Goal: Transaction & Acquisition: Purchase product/service

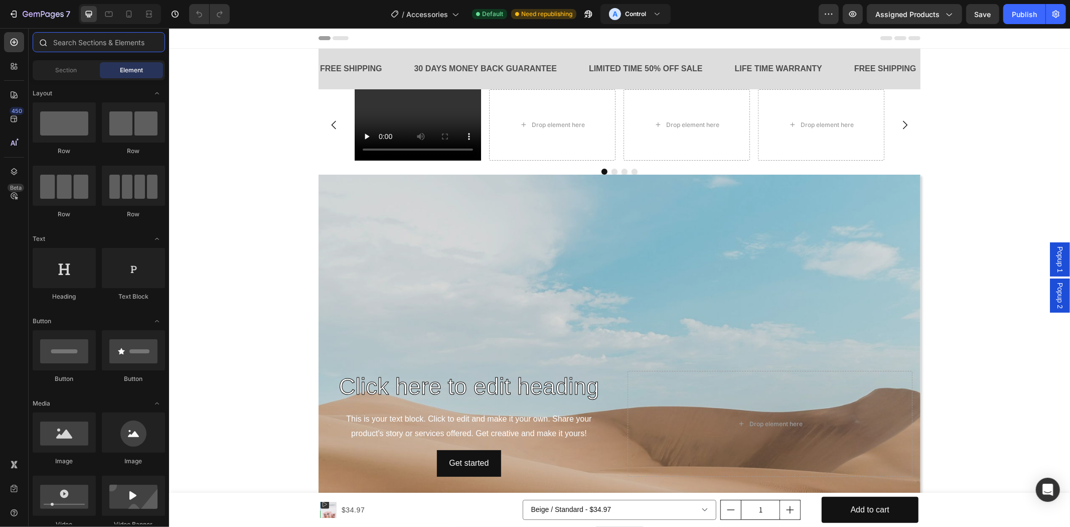
click at [82, 49] on input "text" at bounding box center [99, 42] width 132 height 20
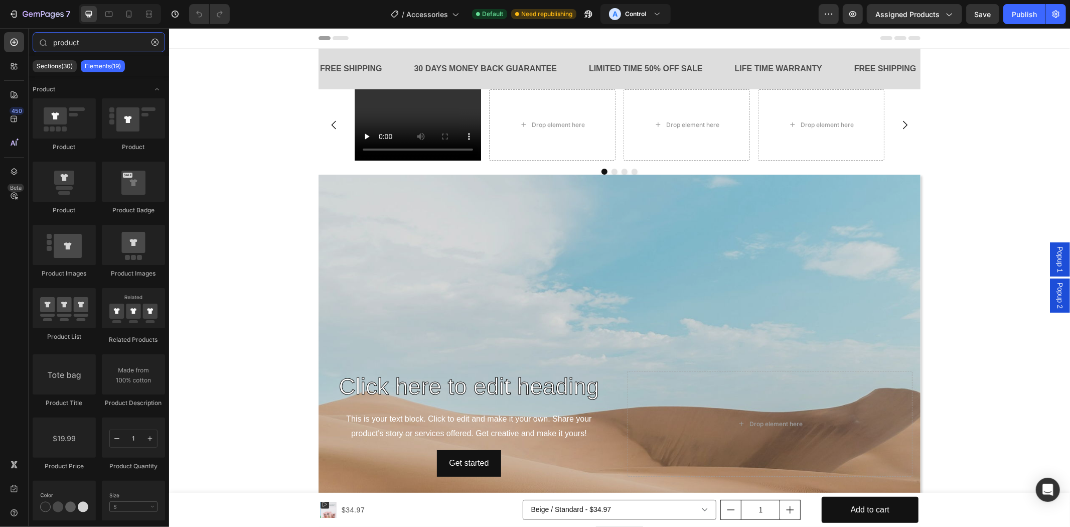
type input "product"
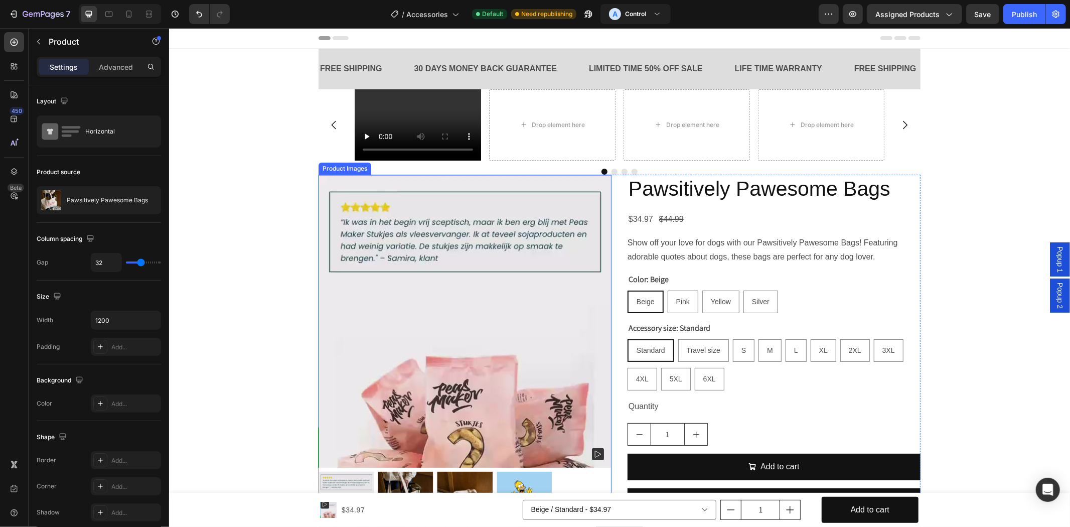
click at [532, 288] on img at bounding box center [464, 320] width 293 height 293
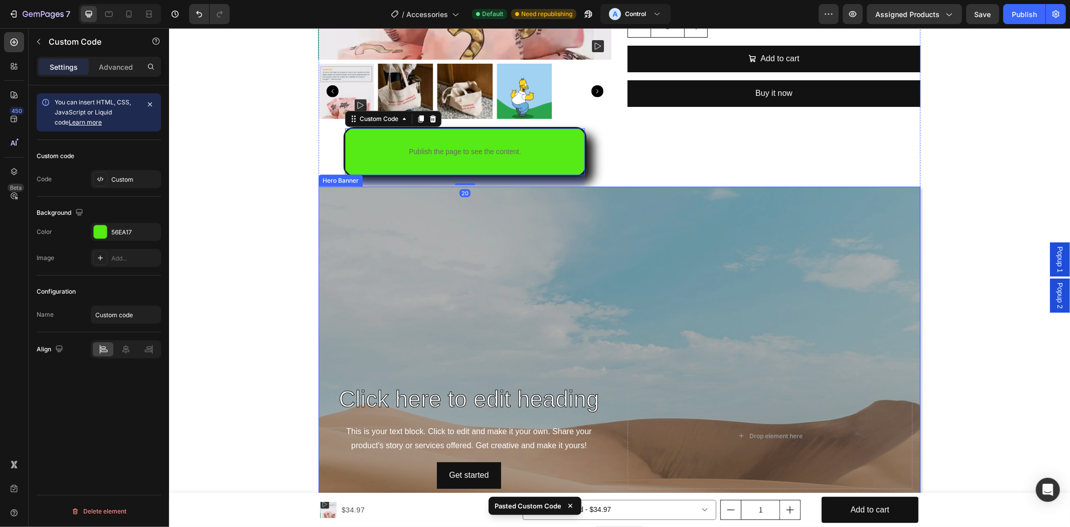
scroll to position [286, 0]
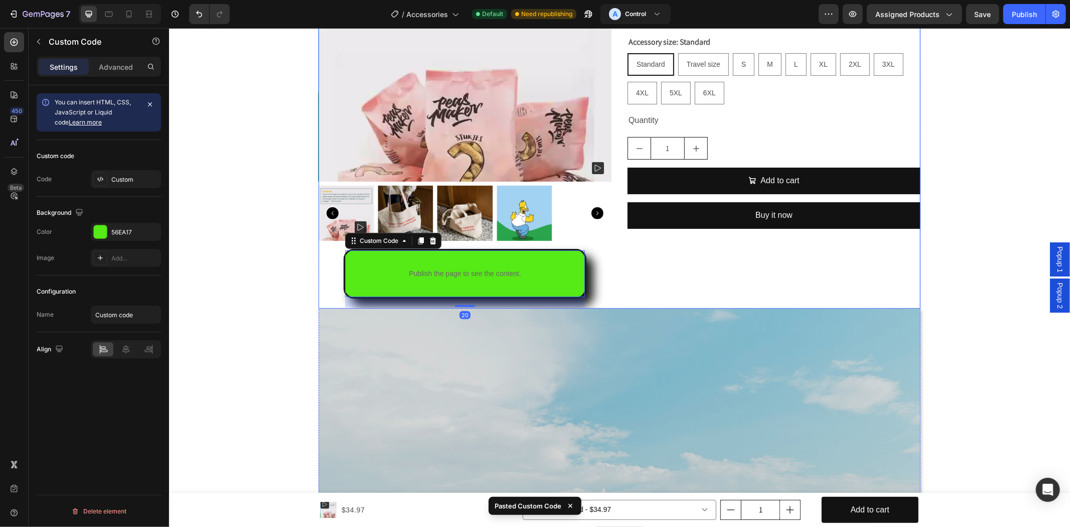
click at [449, 183] on div at bounding box center [464, 64] width 293 height 352
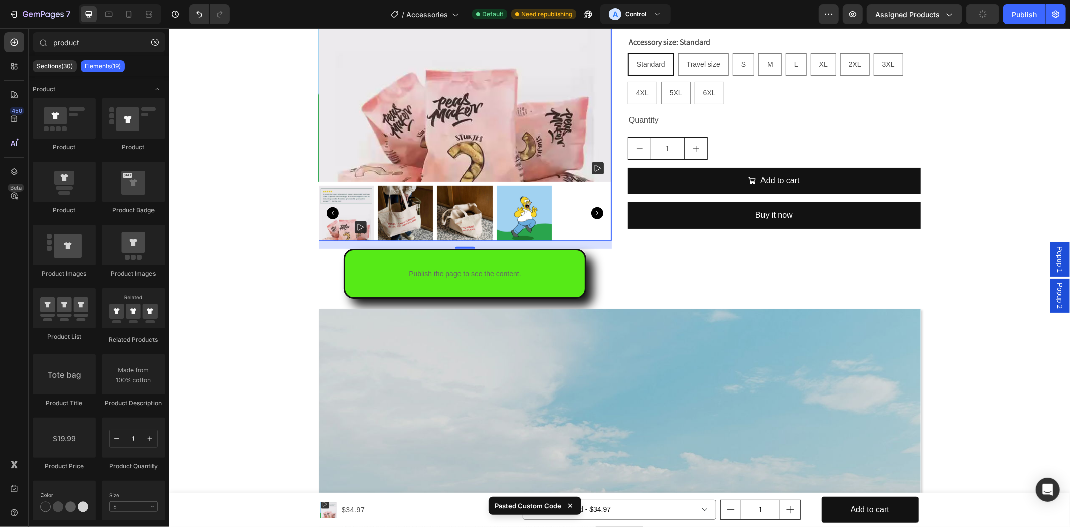
scroll to position [0, 0]
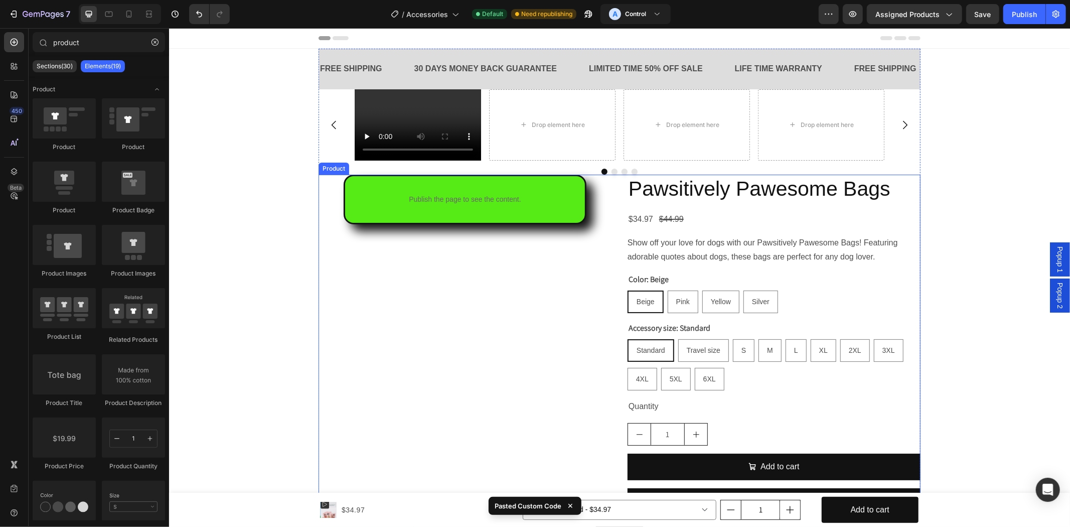
click at [671, 259] on p "Show off your love for dogs with our Pawsitively Pawesome Bags! Featuring adora…" at bounding box center [762, 249] width 270 height 23
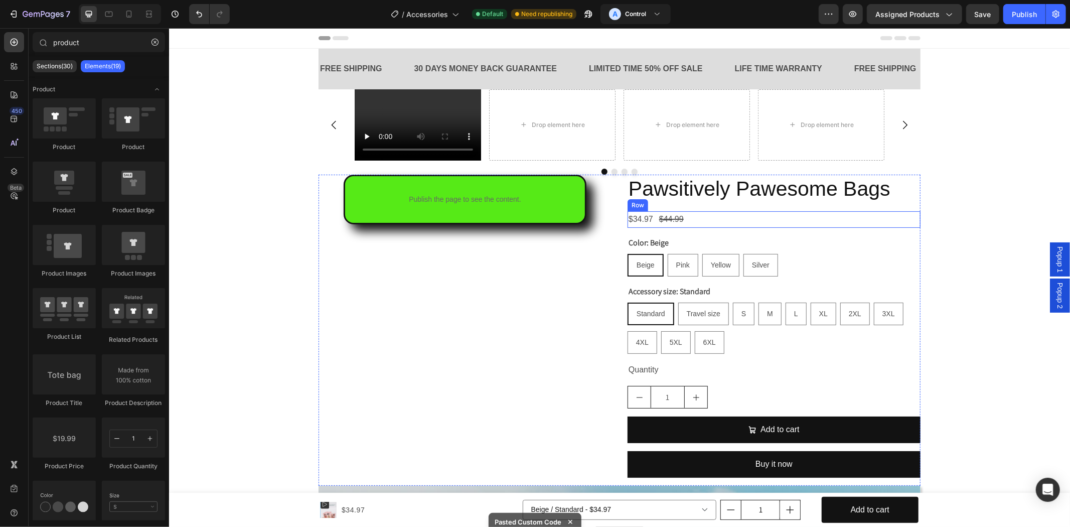
click at [721, 212] on div "$34.97 Product Price Product Price $44.99 Product Price Product Price Row" at bounding box center [773, 219] width 293 height 17
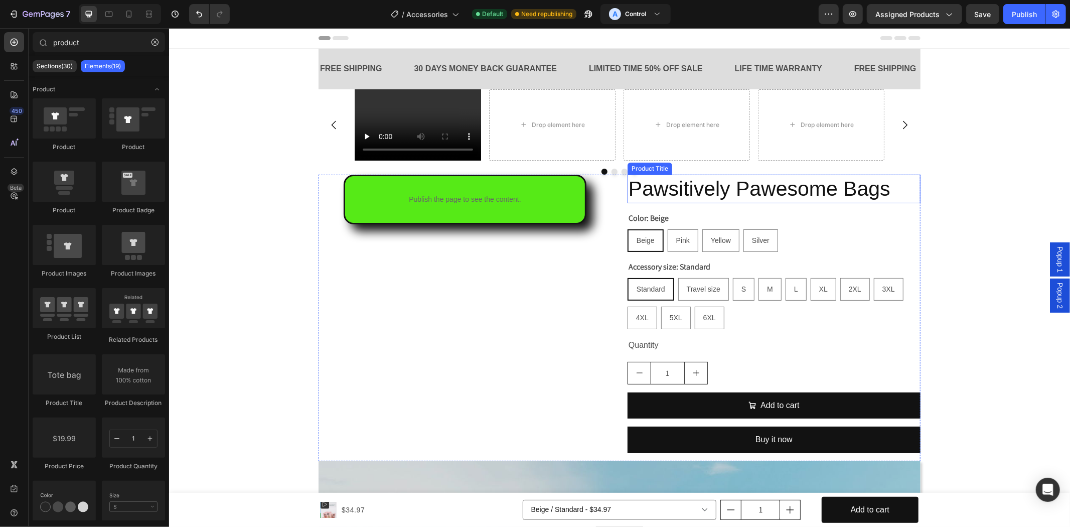
click at [738, 192] on h2 "Pawsitively Pawesome Bags" at bounding box center [773, 188] width 293 height 29
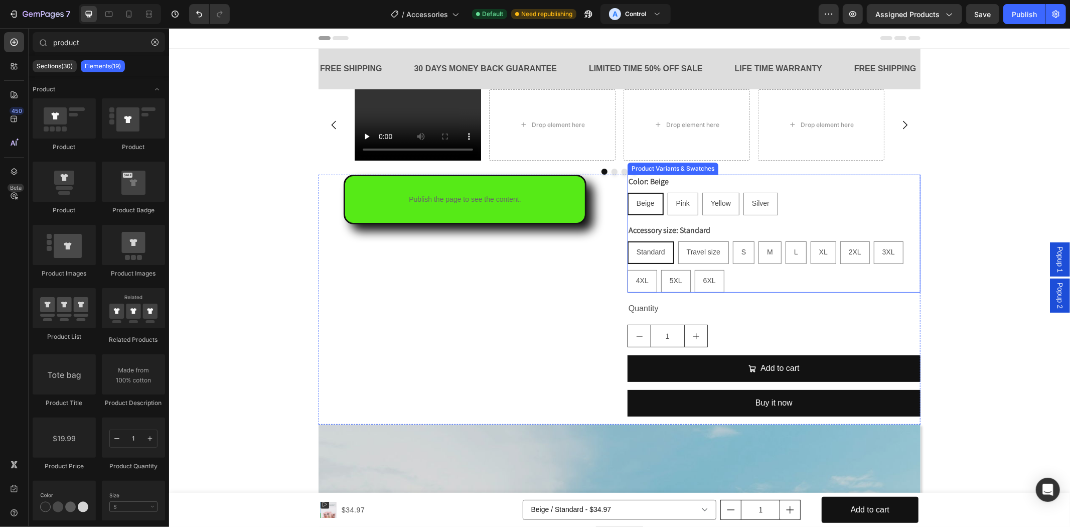
click at [729, 208] on div "Yellow" at bounding box center [720, 203] width 36 height 21
click at [702, 192] on input "Yellow Yellow Yellow" at bounding box center [701, 192] width 1 height 1
select select "566972949731869826"
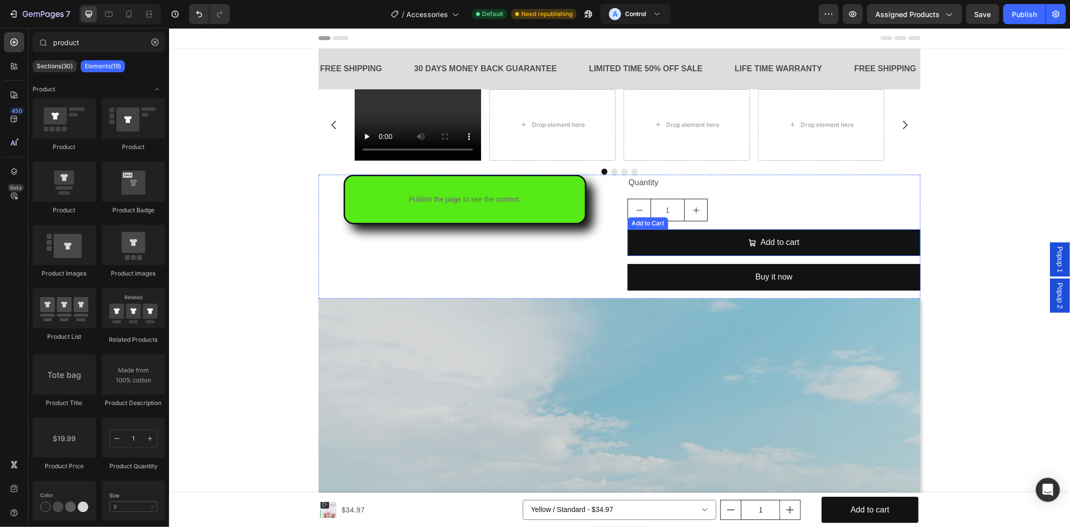
click at [751, 212] on div "1" at bounding box center [773, 209] width 293 height 23
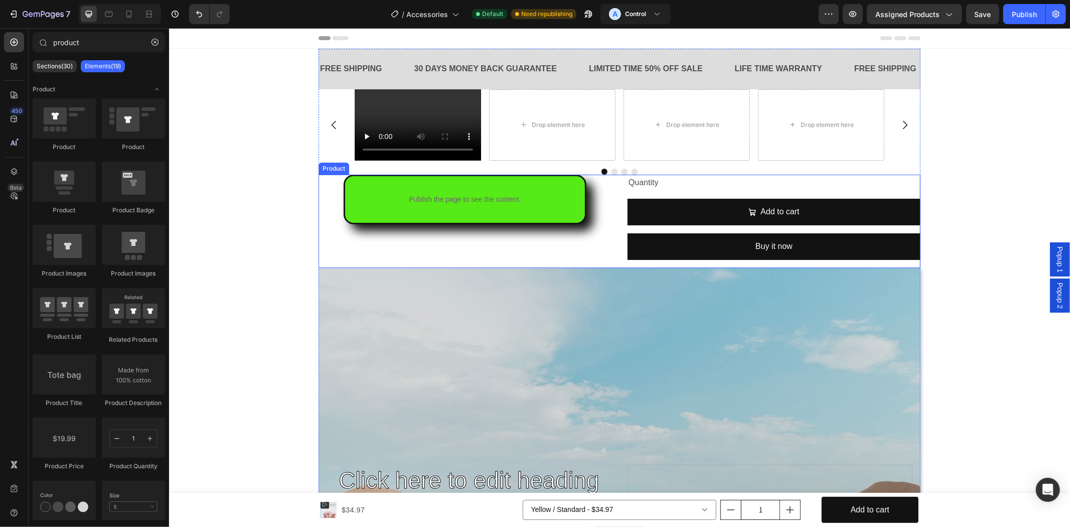
click at [755, 187] on div "Quantity" at bounding box center [773, 182] width 293 height 17
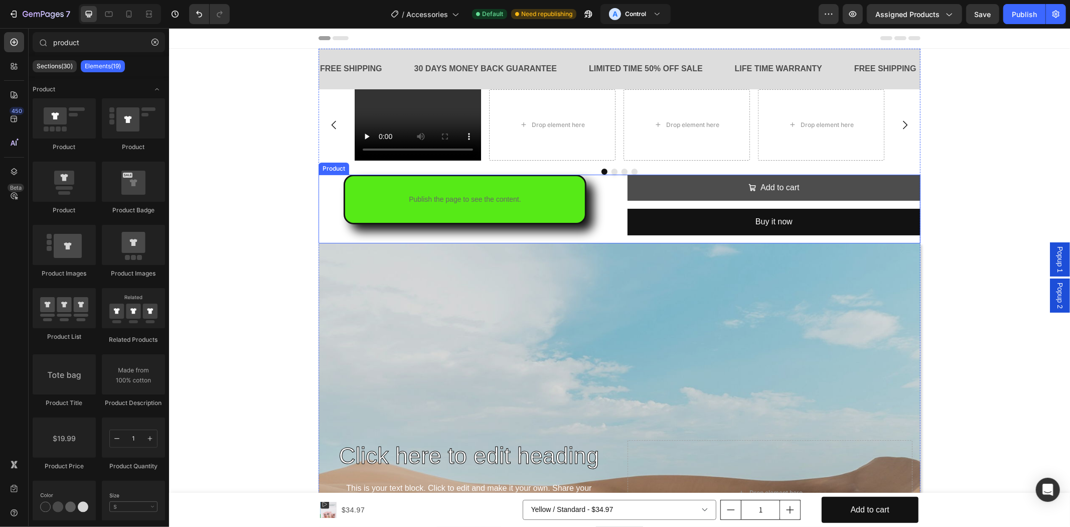
click at [750, 193] on span "Add to cart" at bounding box center [752, 187] width 8 height 15
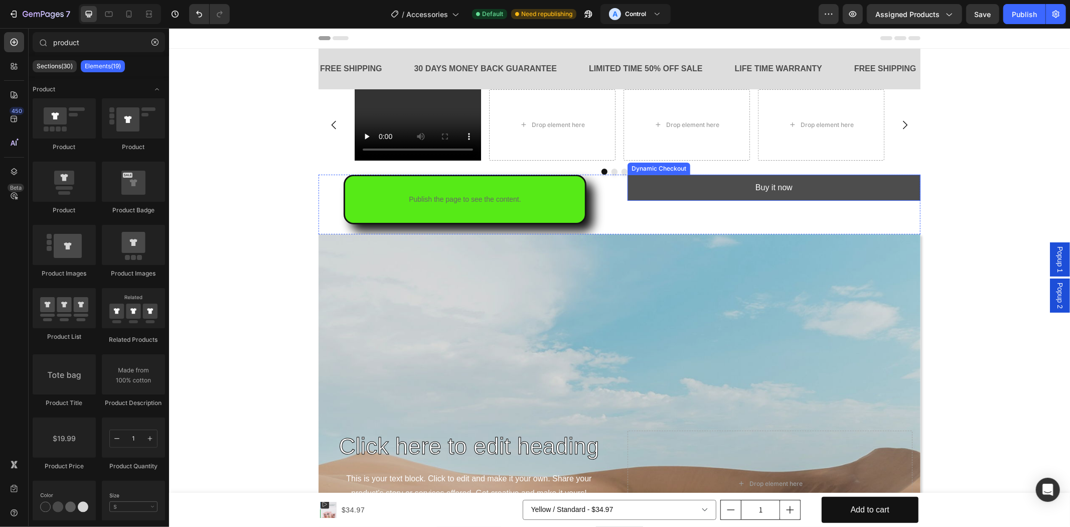
click at [730, 195] on button "Buy it now" at bounding box center [773, 187] width 293 height 27
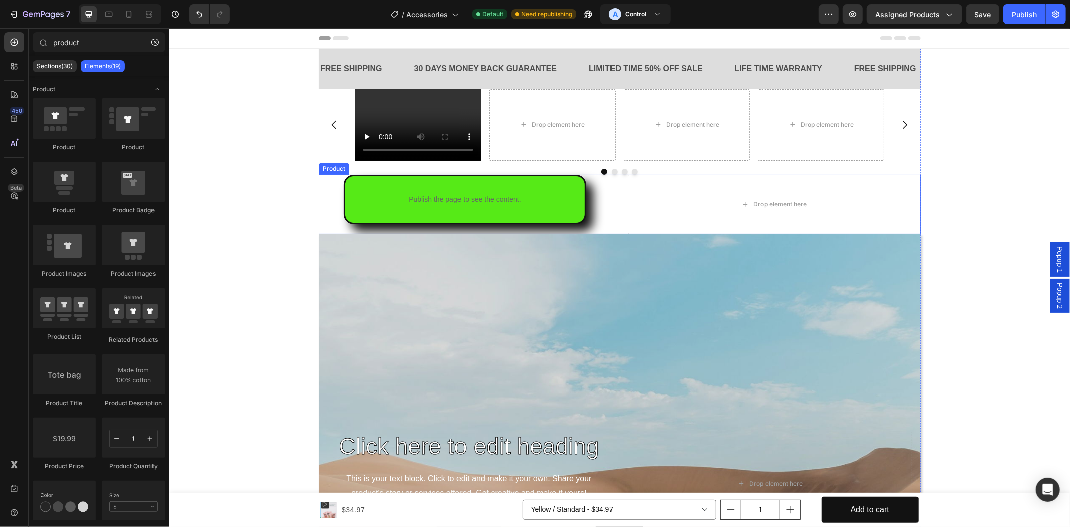
click at [618, 204] on div "Publish the page to see the content. Custom Code Drop element here Product" at bounding box center [619, 204] width 602 height 60
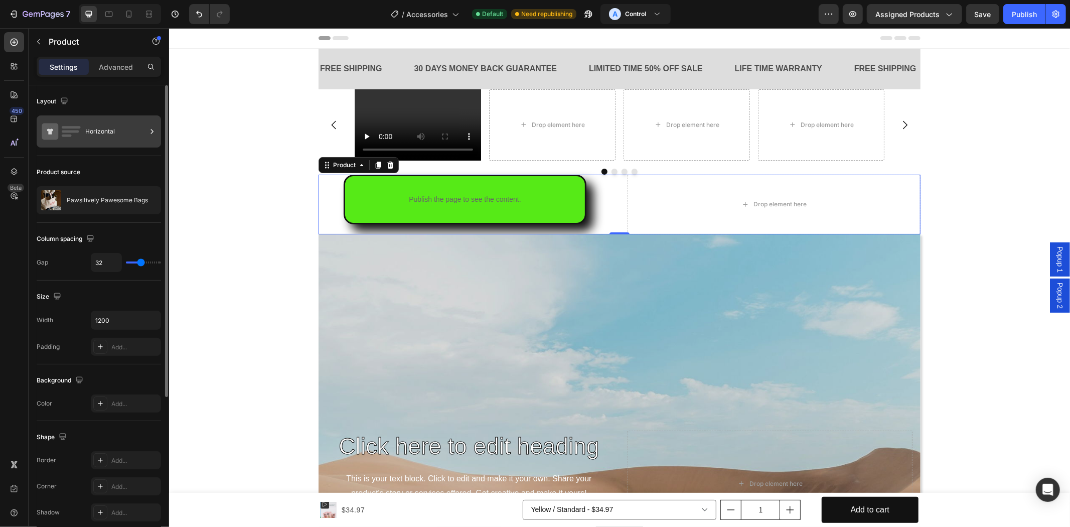
click at [112, 143] on div "Horizontal" at bounding box center [99, 131] width 124 height 32
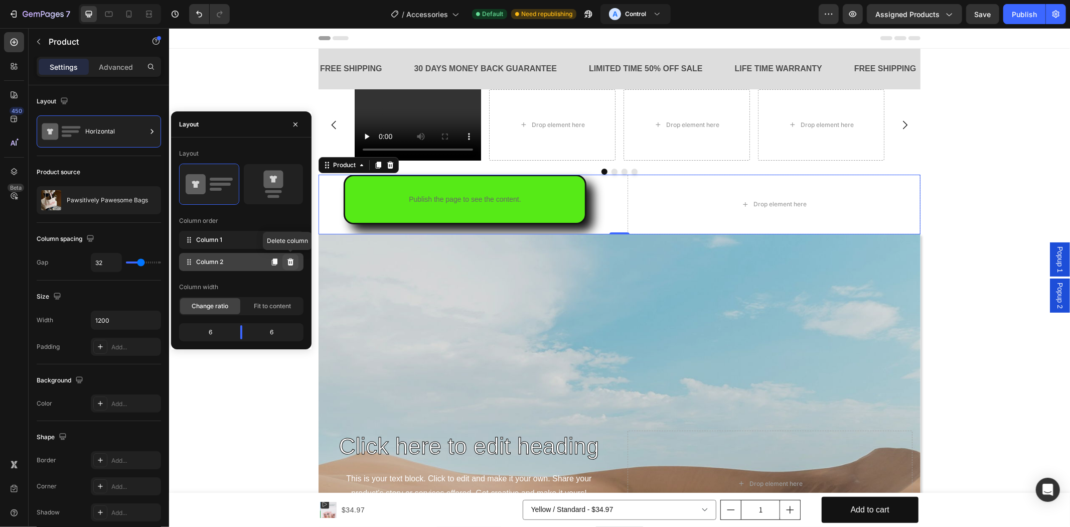
click at [292, 262] on icon at bounding box center [290, 261] width 7 height 7
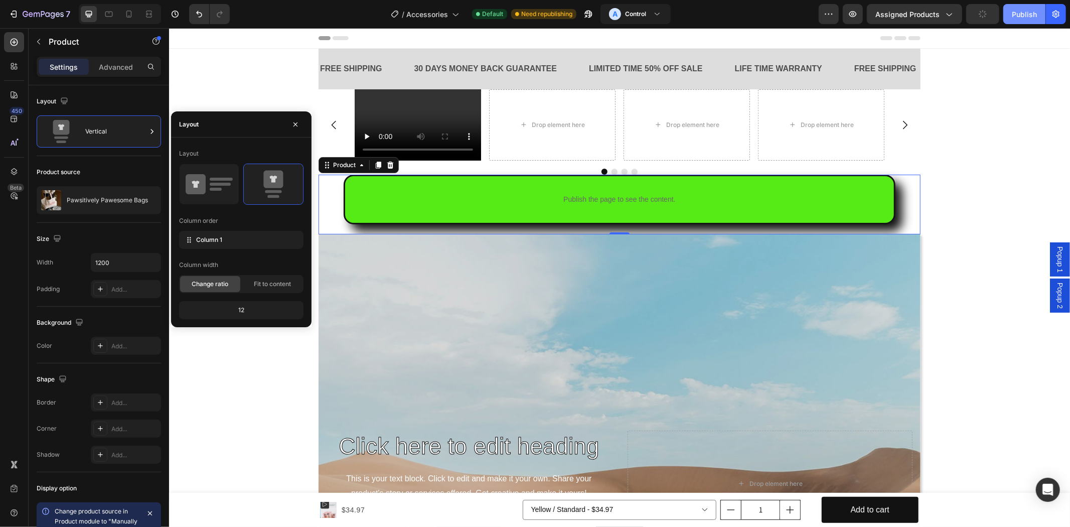
click at [1021, 22] on button "Publish" at bounding box center [1024, 14] width 42 height 20
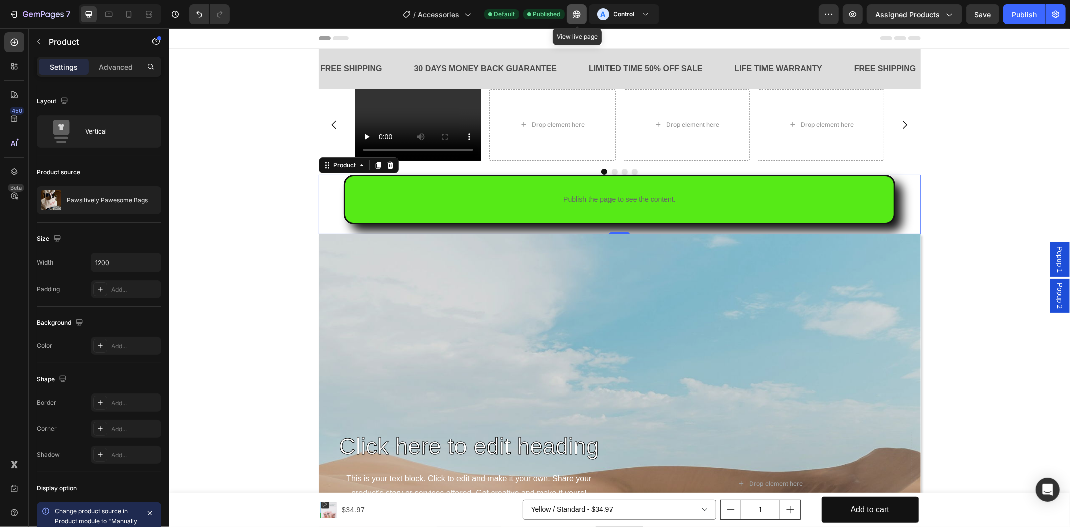
click at [575, 16] on icon "button" at bounding box center [574, 16] width 3 height 3
click at [581, 10] on icon "button" at bounding box center [577, 14] width 10 height 10
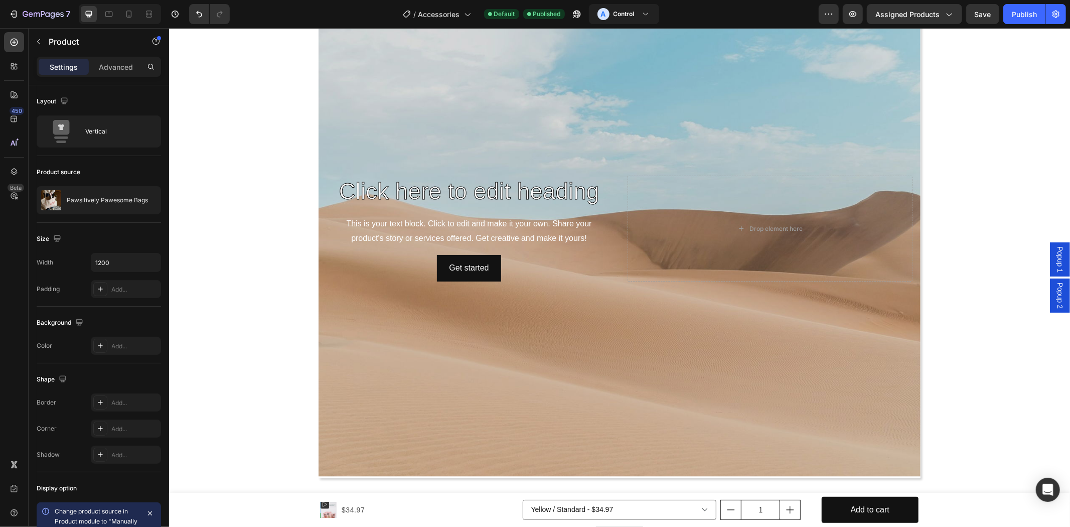
scroll to position [79, 0]
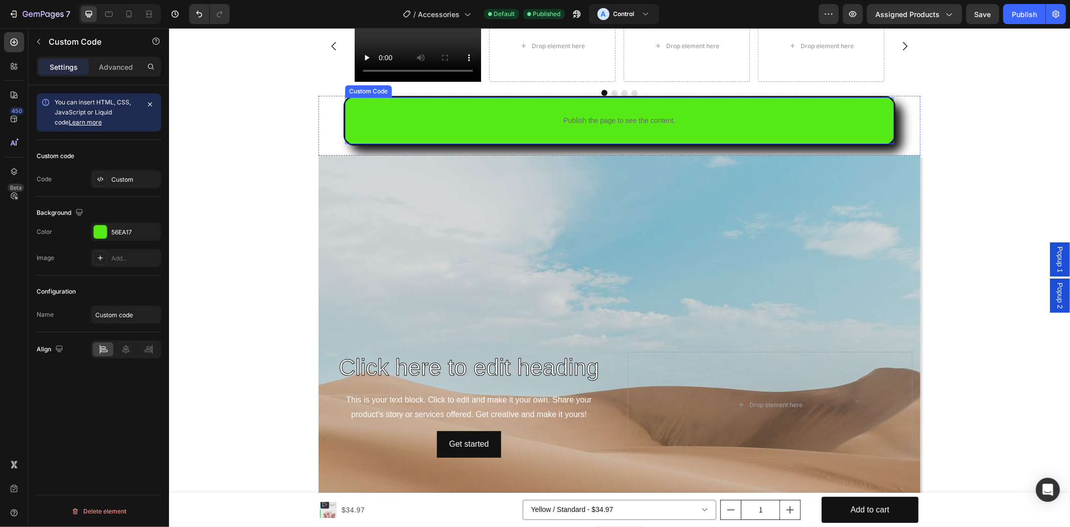
click at [363, 121] on p "Publish the page to see the content." at bounding box center [619, 120] width 549 height 11
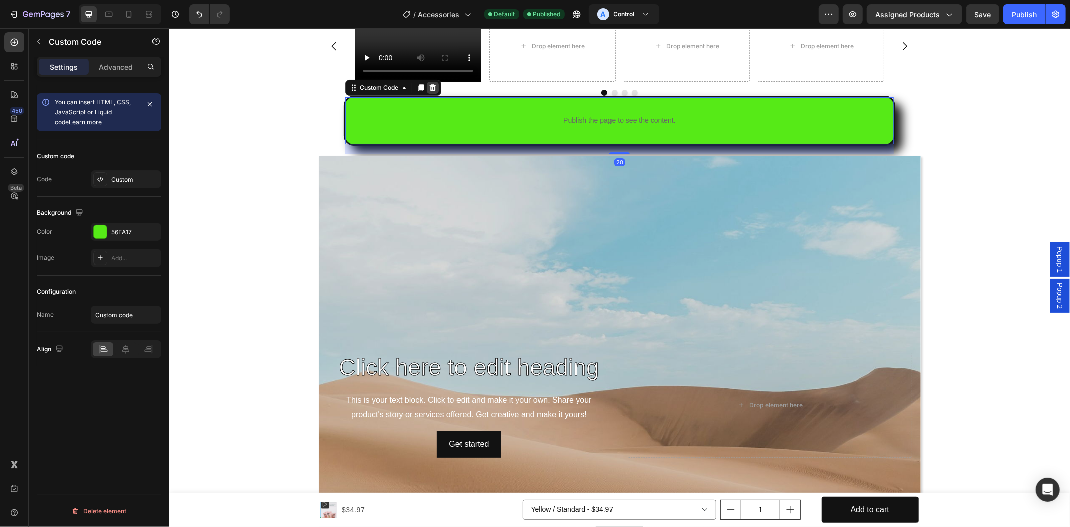
click at [429, 85] on icon at bounding box center [432, 86] width 7 height 7
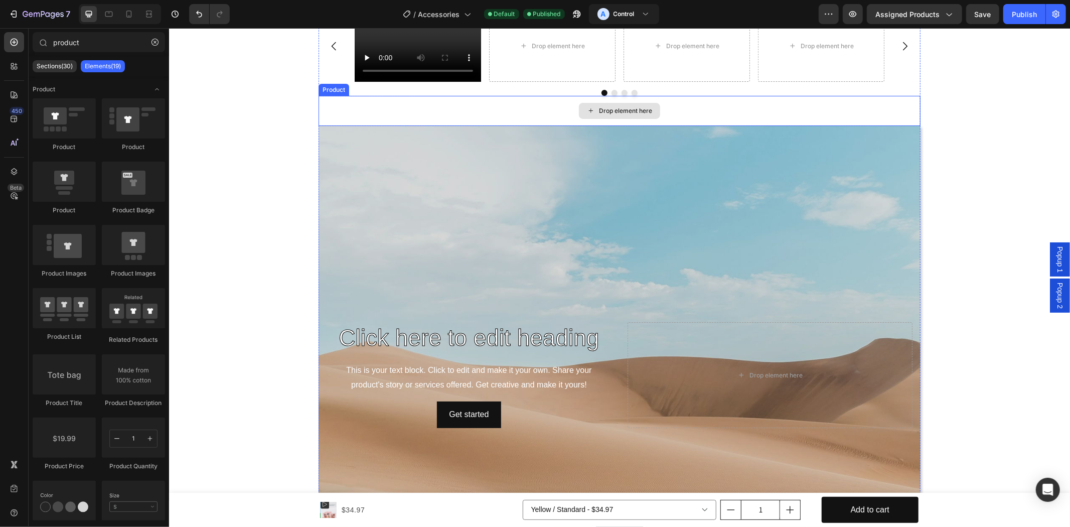
click at [365, 110] on div "Drop element here" at bounding box center [619, 110] width 602 height 30
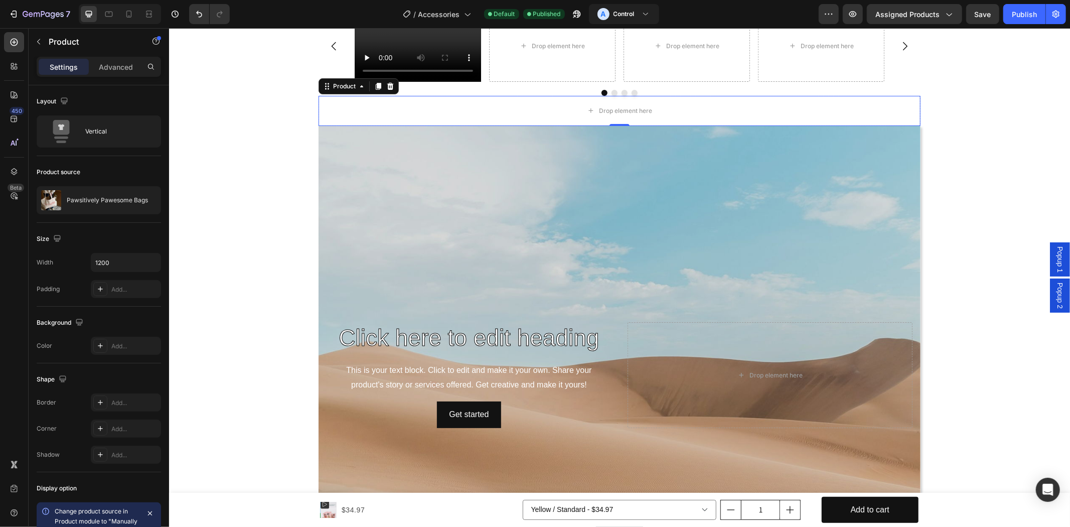
click at [387, 88] on icon at bounding box center [390, 85] width 7 height 7
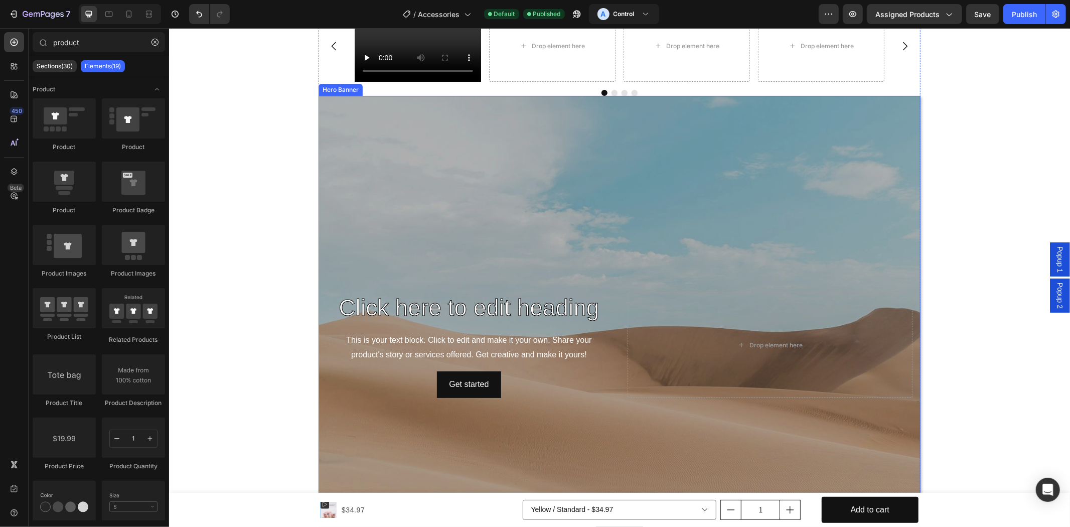
scroll to position [0, 0]
